Goal: Information Seeking & Learning: Learn about a topic

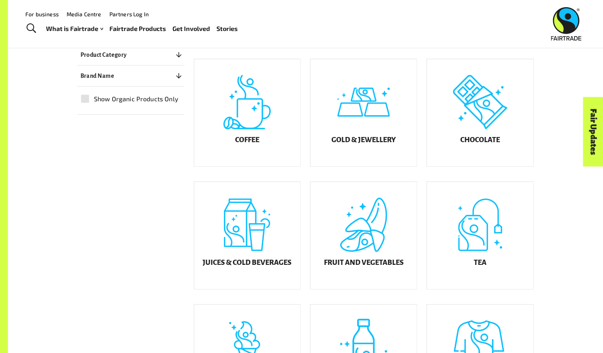
scroll to position [204, 0]
click at [253, 123] on div "Coffee" at bounding box center [247, 113] width 106 height 107
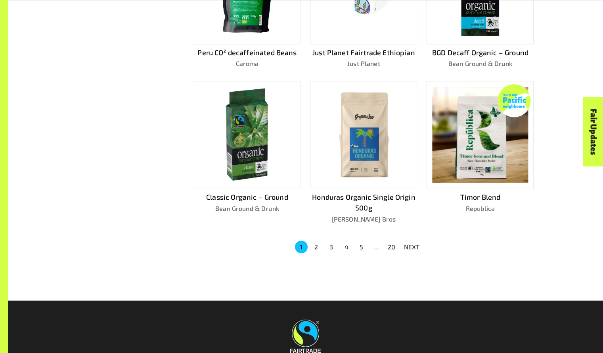
scroll to position [485, 0]
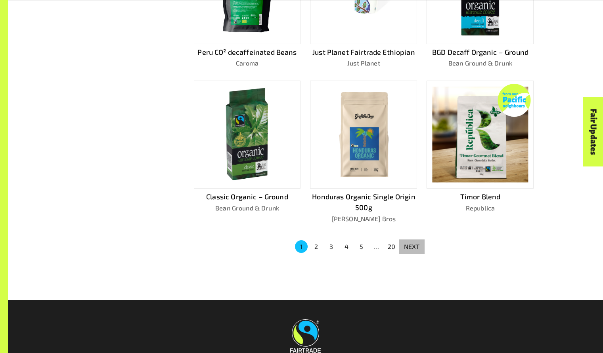
click at [415, 245] on p "NEXT" at bounding box center [412, 247] width 16 height 10
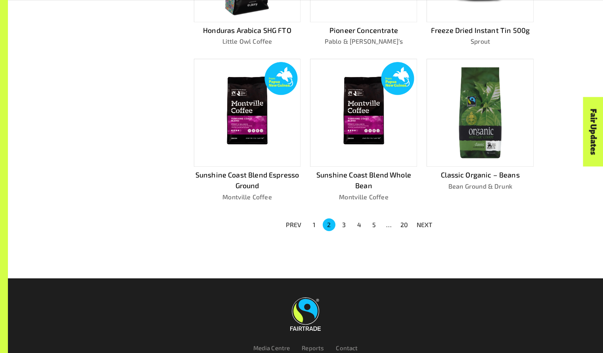
scroll to position [554, 0]
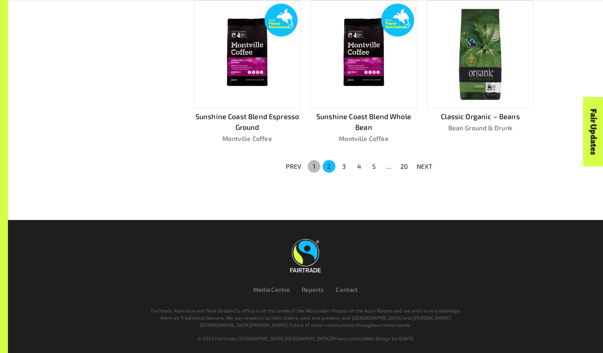
click at [313, 167] on button "1" at bounding box center [314, 166] width 13 height 13
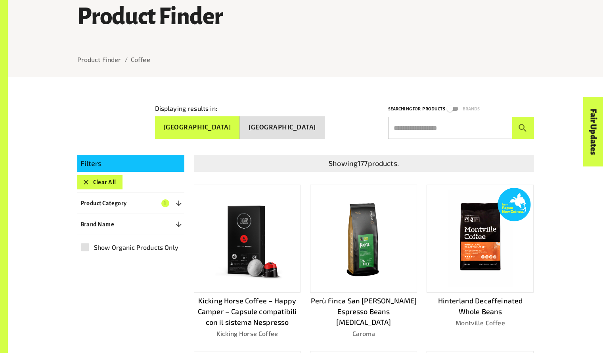
scroll to position [71, 0]
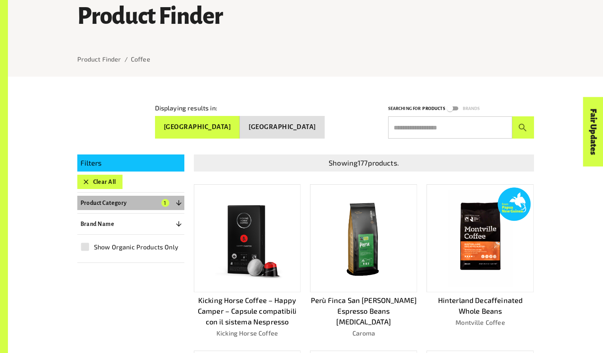
click at [179, 199] on icon "button" at bounding box center [179, 203] width 8 height 8
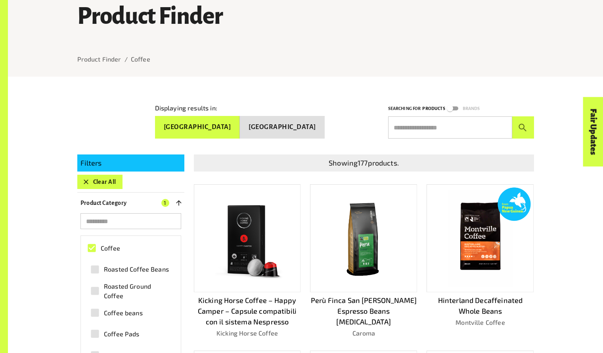
click at [179, 199] on icon "button" at bounding box center [179, 203] width 8 height 8
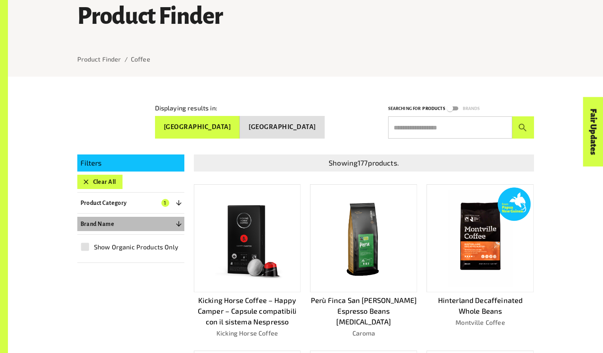
click at [178, 220] on icon "button" at bounding box center [179, 224] width 8 height 8
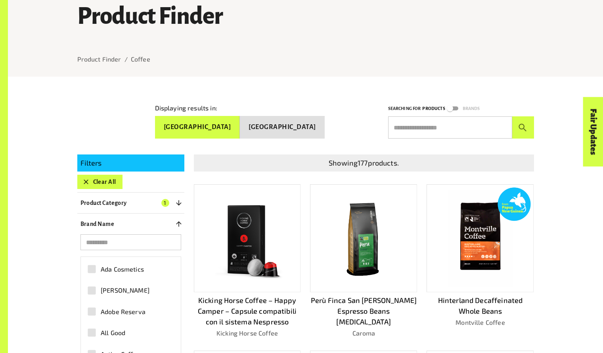
click at [178, 220] on icon "button" at bounding box center [179, 224] width 8 height 8
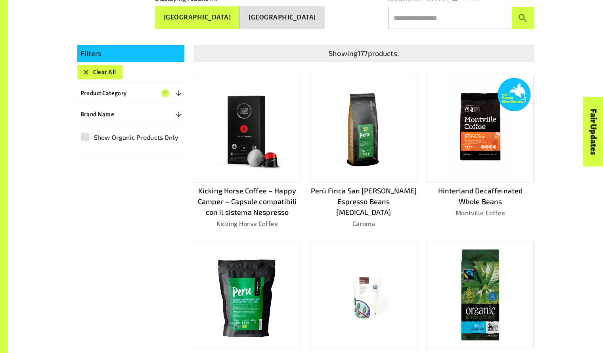
scroll to position [193, 0]
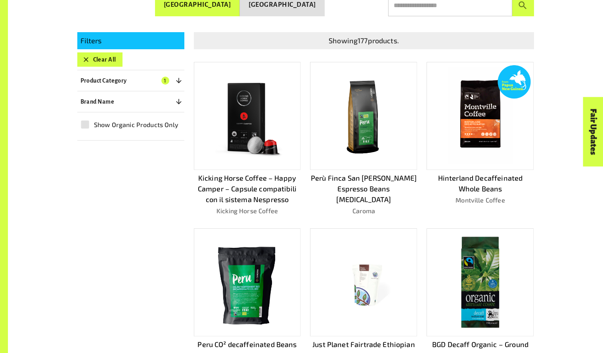
click at [362, 184] on p "Perù Finca San [PERSON_NAME] Espresso Beans [MEDICAL_DATA]" at bounding box center [363, 189] width 107 height 32
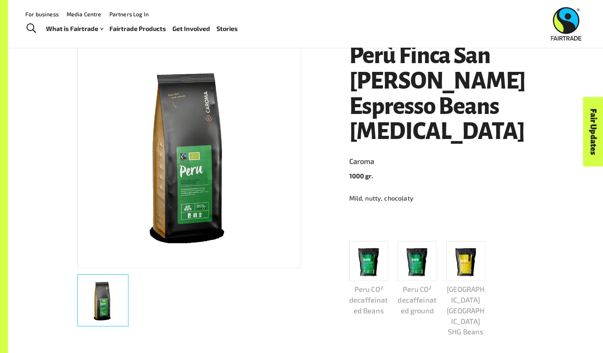
scroll to position [136, 0]
click at [114, 35] on div "What is Fairtrade How Fairtrade works Where Fairtrade works Fast facts Who we a…" at bounding box center [145, 29] width 198 height 20
click at [124, 26] on link "Fairtrade Products" at bounding box center [137, 29] width 57 height 12
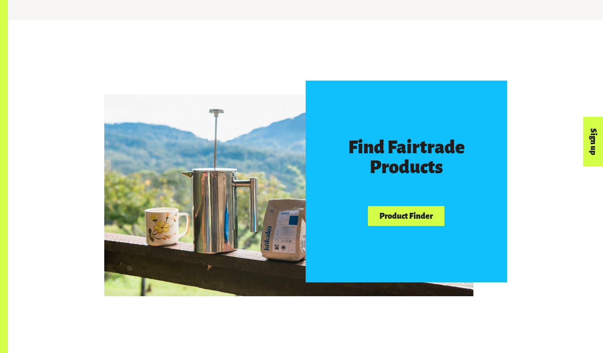
scroll to position [518, 0]
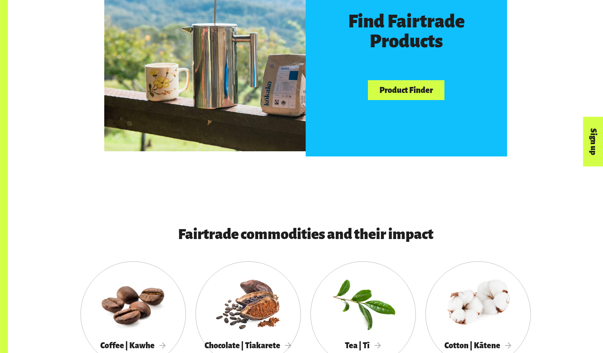
click at [434, 86] on link "Product Finder" at bounding box center [406, 90] width 76 height 20
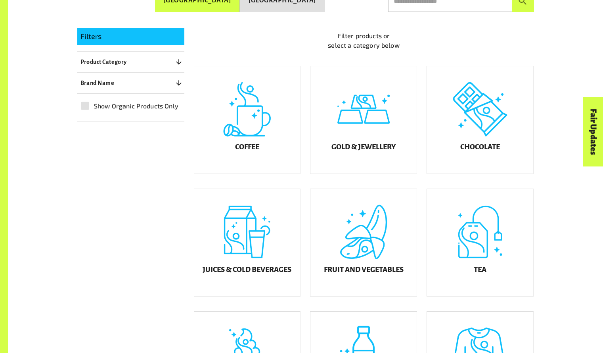
scroll to position [198, 0]
click at [497, 119] on div "Chocolate" at bounding box center [480, 119] width 106 height 107
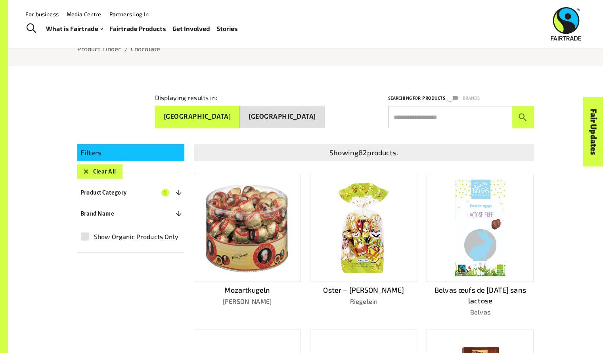
scroll to position [78, 0]
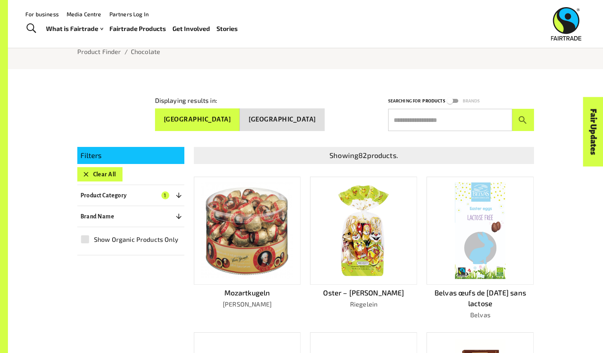
click at [180, 191] on icon "button" at bounding box center [179, 195] width 8 height 8
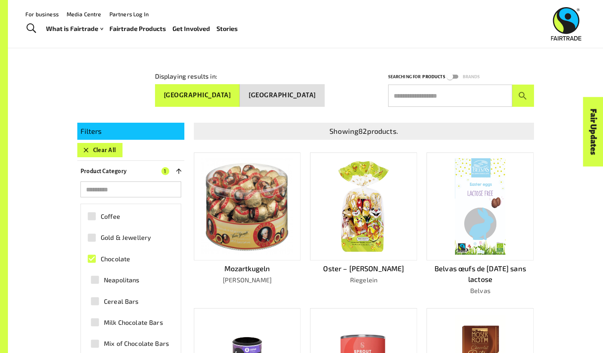
scroll to position [102, 0]
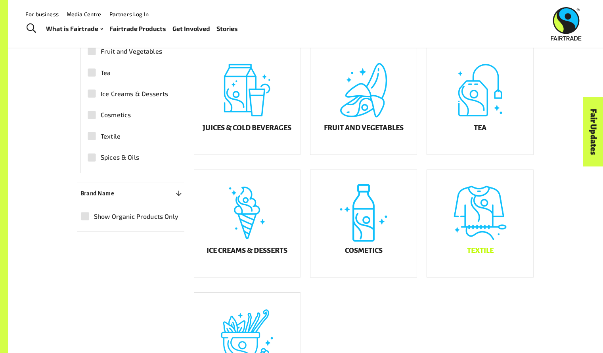
scroll to position [338, 0]
click at [490, 230] on div "Textile" at bounding box center [480, 224] width 106 height 107
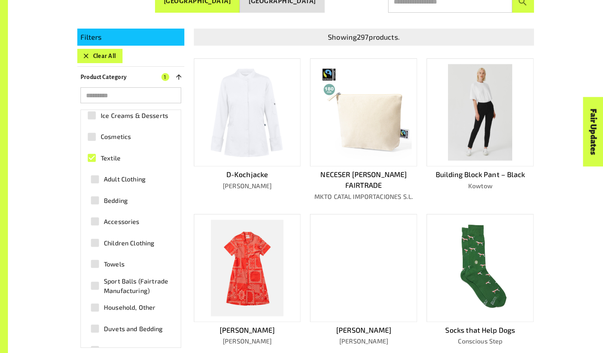
scroll to position [134, 0]
click at [119, 179] on span "Adult Clothing" at bounding box center [125, 180] width 42 height 10
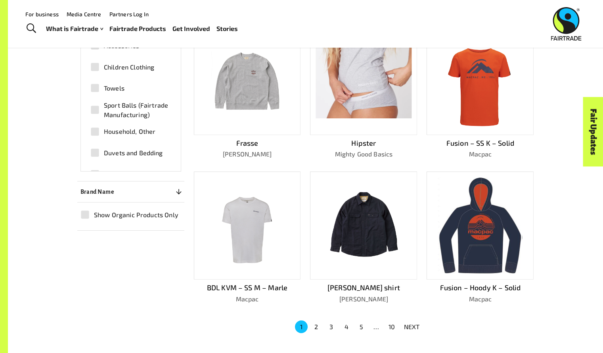
scroll to position [0, 0]
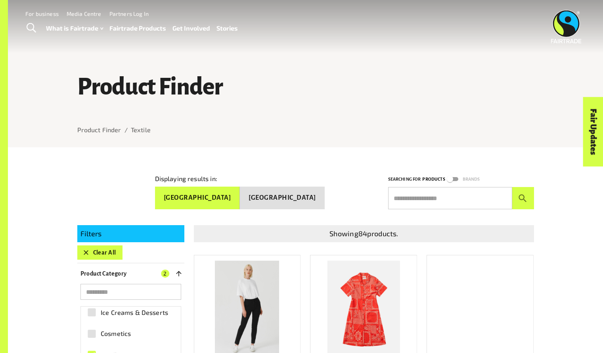
click at [131, 26] on link "Fairtrade Products" at bounding box center [137, 29] width 57 height 12
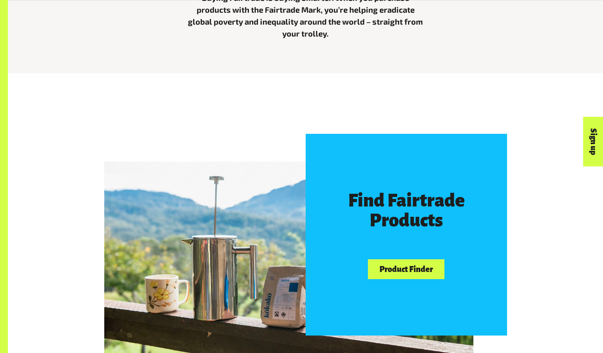
scroll to position [339, 0]
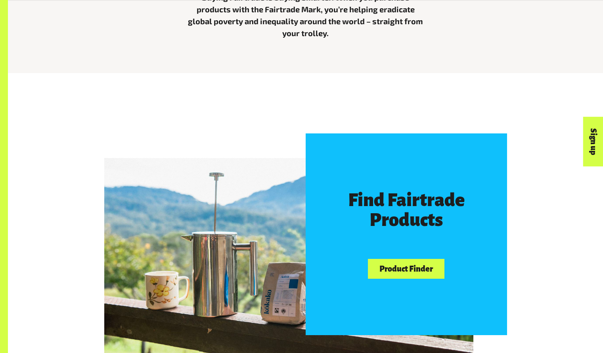
click at [403, 269] on link "Product Finder" at bounding box center [406, 269] width 76 height 20
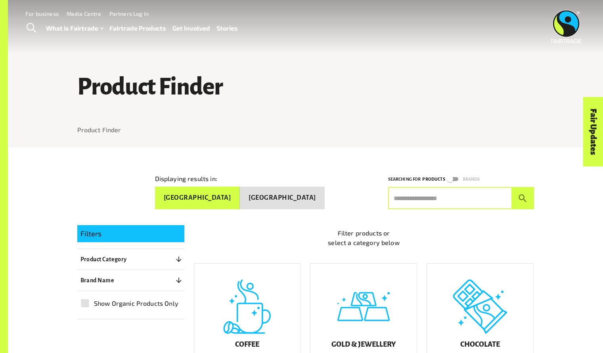
click at [446, 197] on input "text" at bounding box center [450, 198] width 124 height 22
click at [513, 187] on button "submit" at bounding box center [524, 198] width 22 height 22
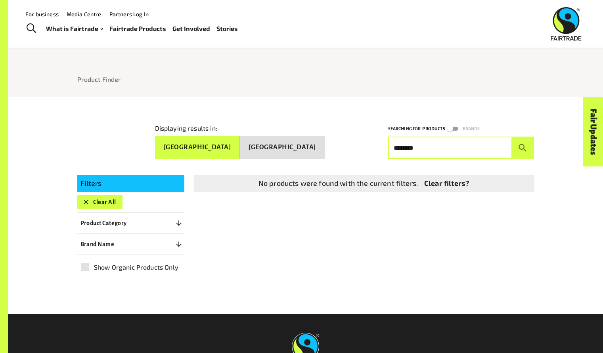
scroll to position [39, 0]
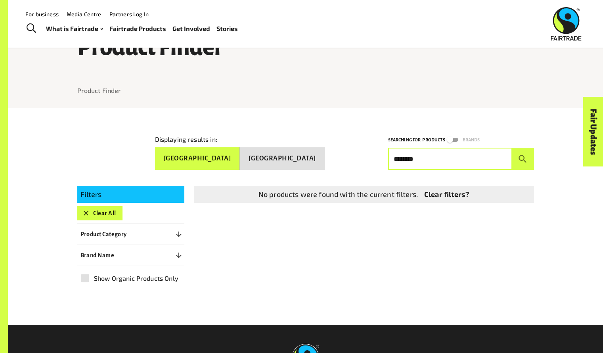
click at [471, 158] on input "********" at bounding box center [450, 159] width 124 height 22
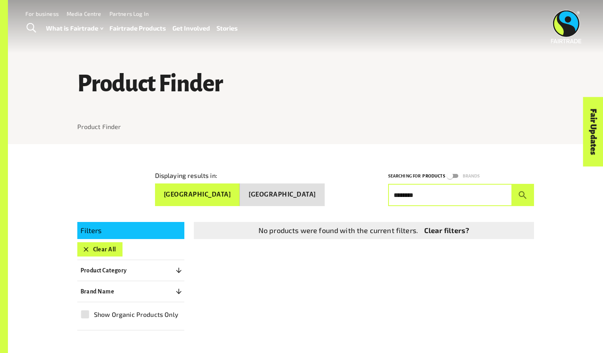
scroll to position [0, 0]
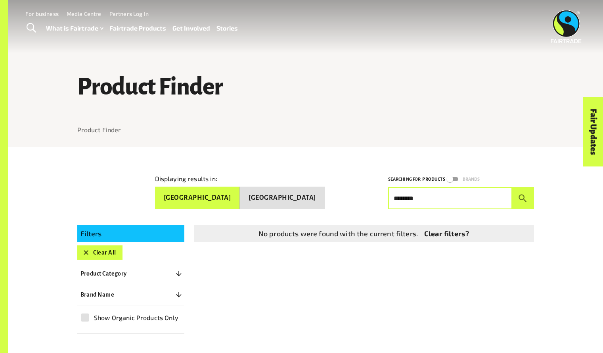
click at [431, 203] on input "********" at bounding box center [450, 198] width 124 height 22
click at [513, 187] on button "submit" at bounding box center [524, 198] width 22 height 22
click at [522, 199] on icon "submit" at bounding box center [523, 198] width 11 height 11
click at [463, 200] on input "*******" at bounding box center [450, 198] width 124 height 22
type input "********"
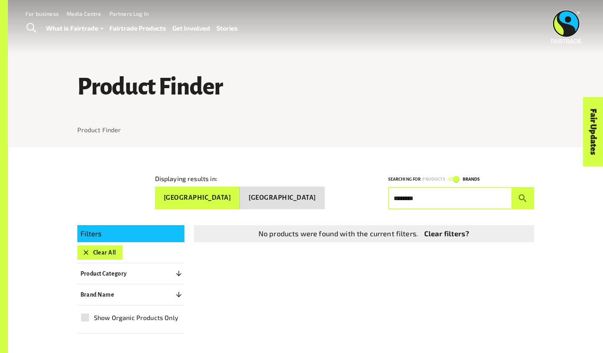
click at [513, 187] on button "submit" at bounding box center [524, 198] width 22 height 22
